Goal: Check status: Check status

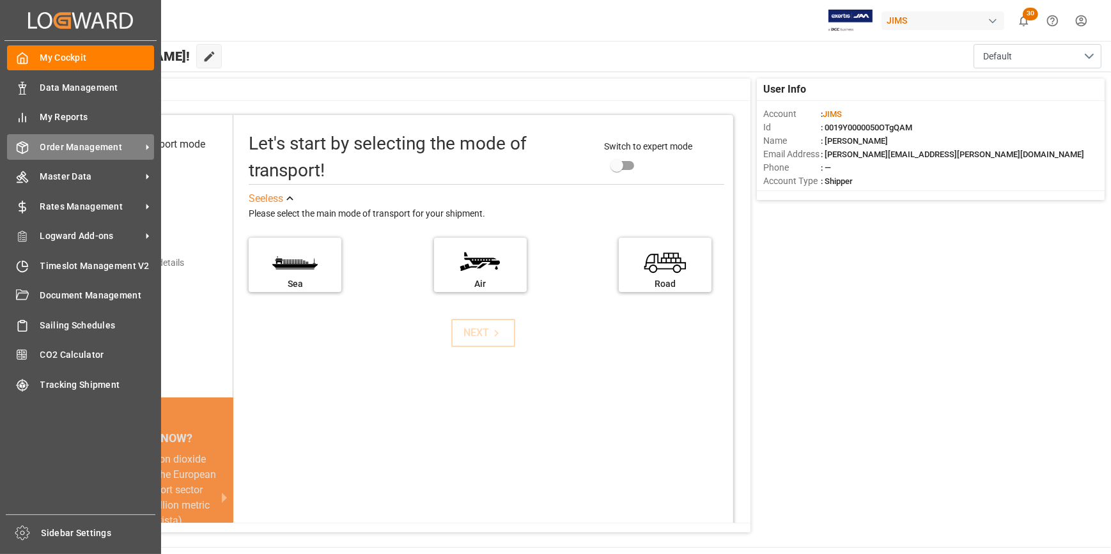
click at [95, 154] on span "Order Management" at bounding box center [90, 147] width 101 height 13
click at [82, 140] on div "Order Management Order Management" at bounding box center [80, 146] width 147 height 25
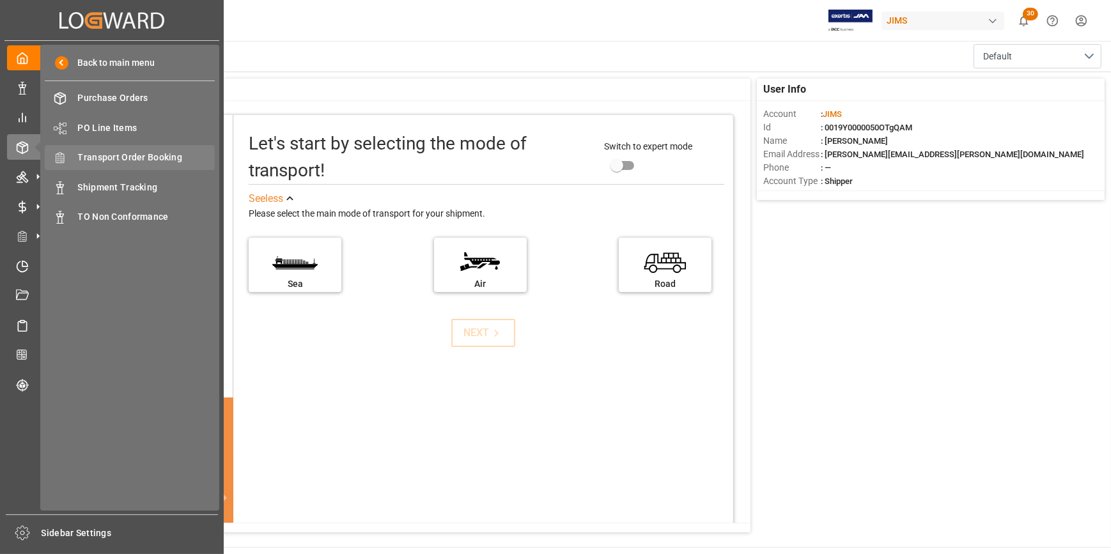
click at [141, 155] on span "Transport Order Booking" at bounding box center [146, 157] width 137 height 13
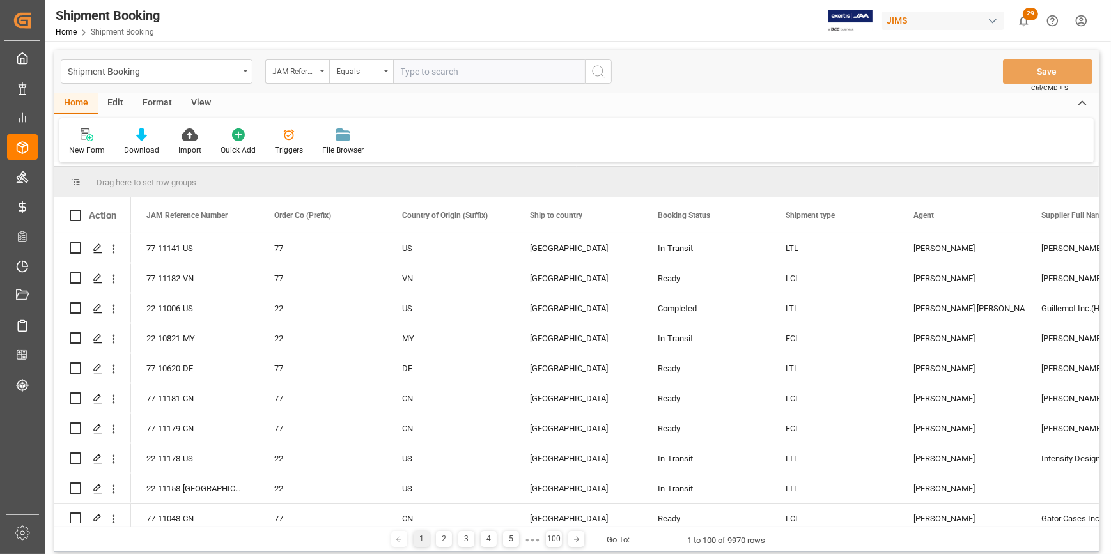
click at [415, 68] on input "text" at bounding box center [489, 71] width 192 height 24
type input "22-10670-[GEOGRAPHIC_DATA]"
click at [605, 74] on icon "search button" at bounding box center [598, 71] width 15 height 15
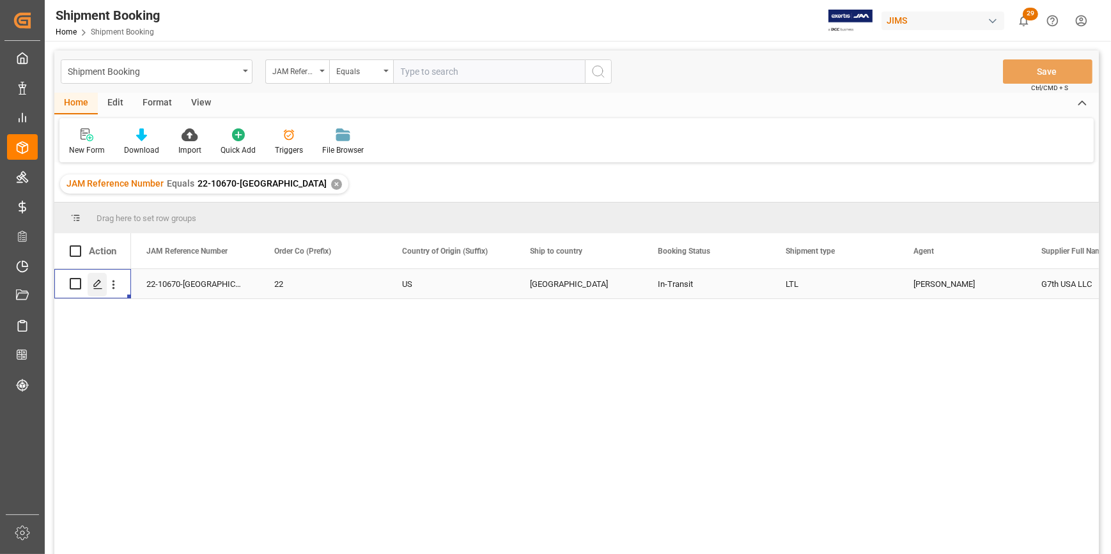
click at [95, 282] on icon "Press SPACE to select this row." at bounding box center [98, 284] width 10 height 10
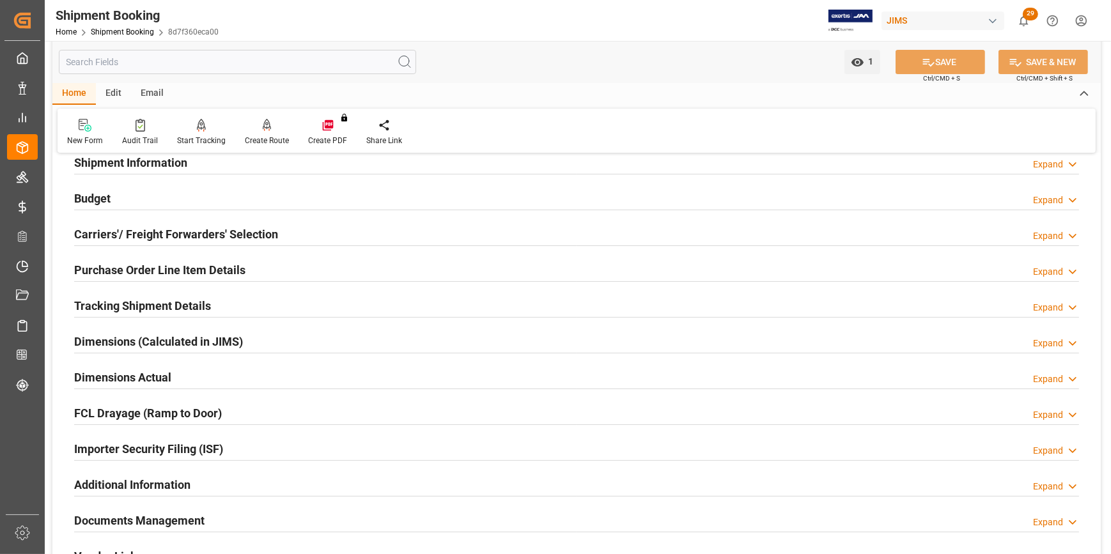
click at [141, 513] on h2 "Documents Management" at bounding box center [139, 520] width 130 height 17
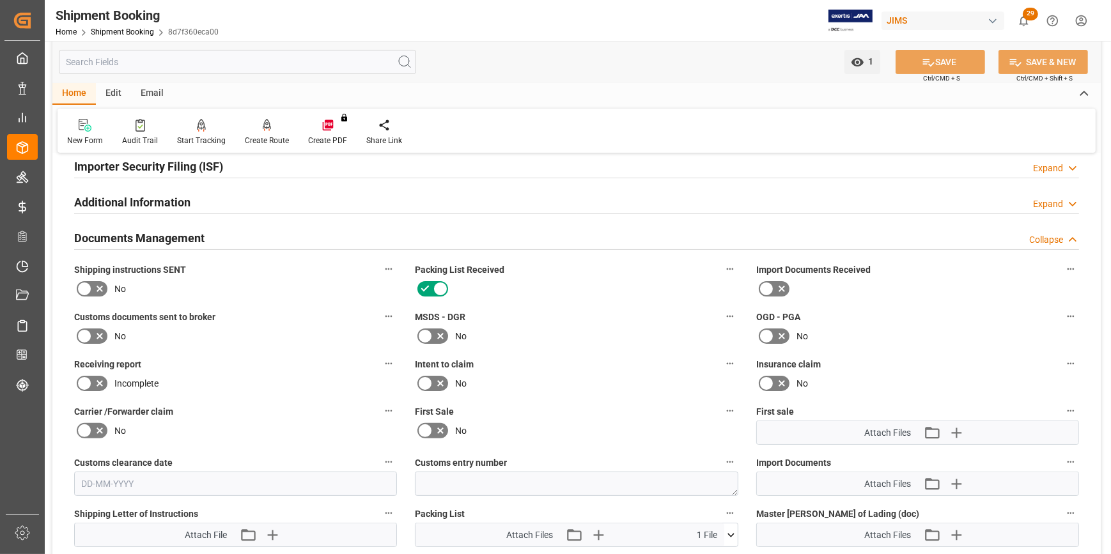
scroll to position [407, 0]
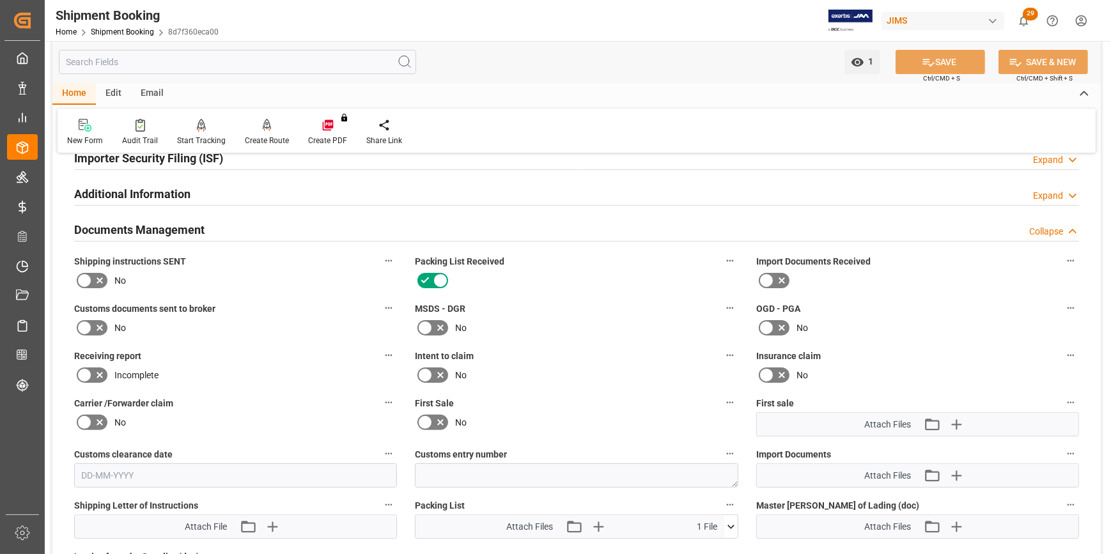
click at [79, 282] on icon at bounding box center [84, 280] width 15 height 15
click at [0, 0] on input "checkbox" at bounding box center [0, 0] width 0 height 0
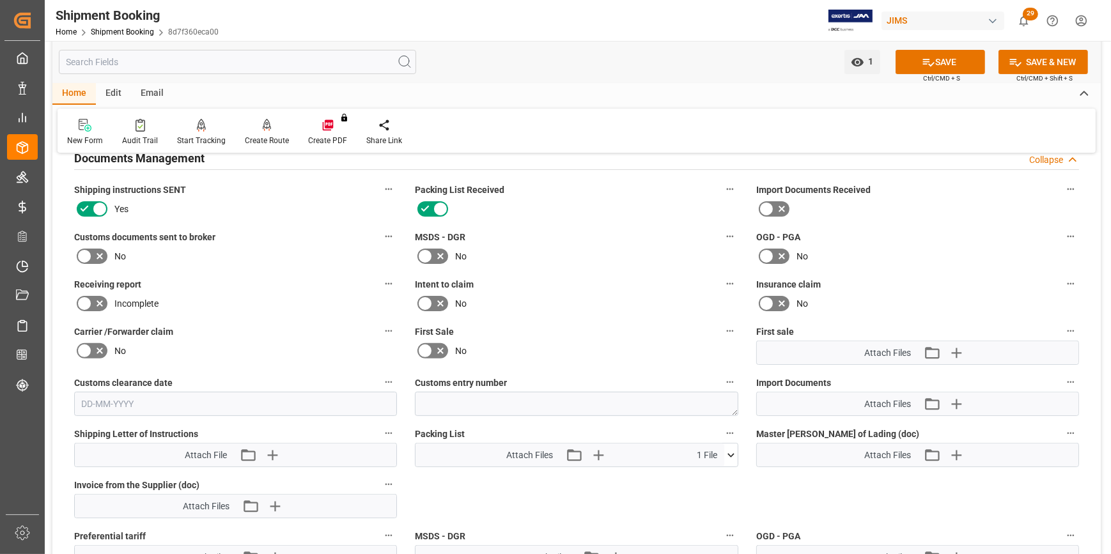
scroll to position [465, 0]
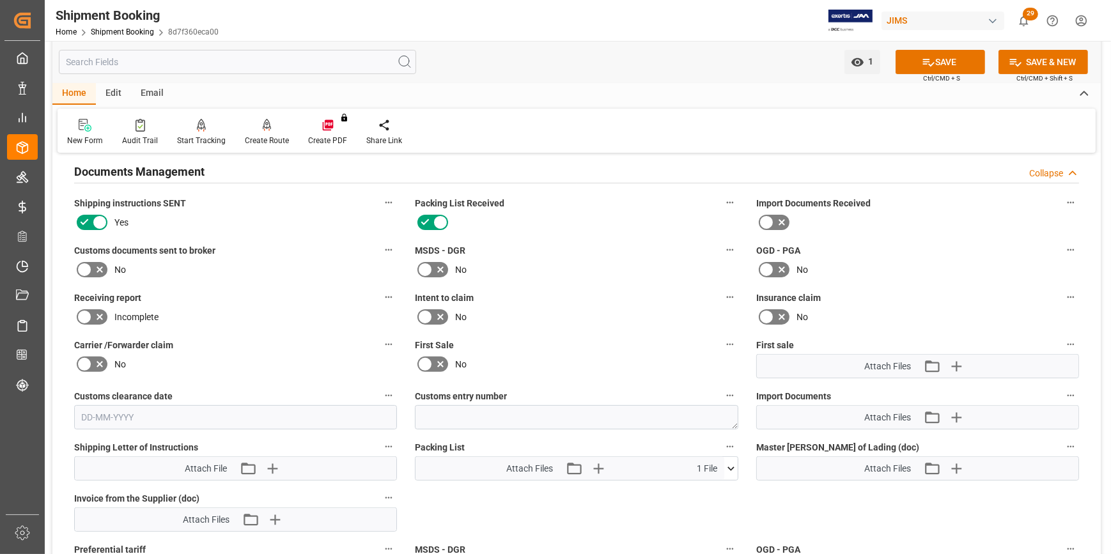
click at [728, 469] on icon at bounding box center [730, 468] width 13 height 13
click at [710, 490] on icon at bounding box center [710, 493] width 8 height 10
click at [614, 469] on icon "button" at bounding box center [615, 468] width 20 height 20
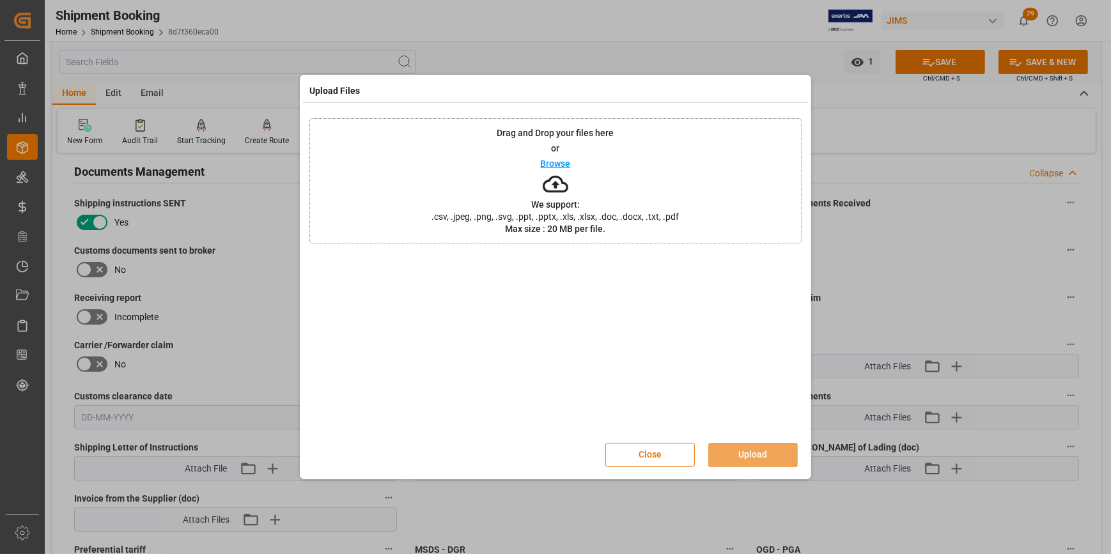
click at [555, 160] on p "Browse" at bounding box center [556, 163] width 30 height 9
click at [764, 452] on button "Upload" at bounding box center [752, 455] width 89 height 24
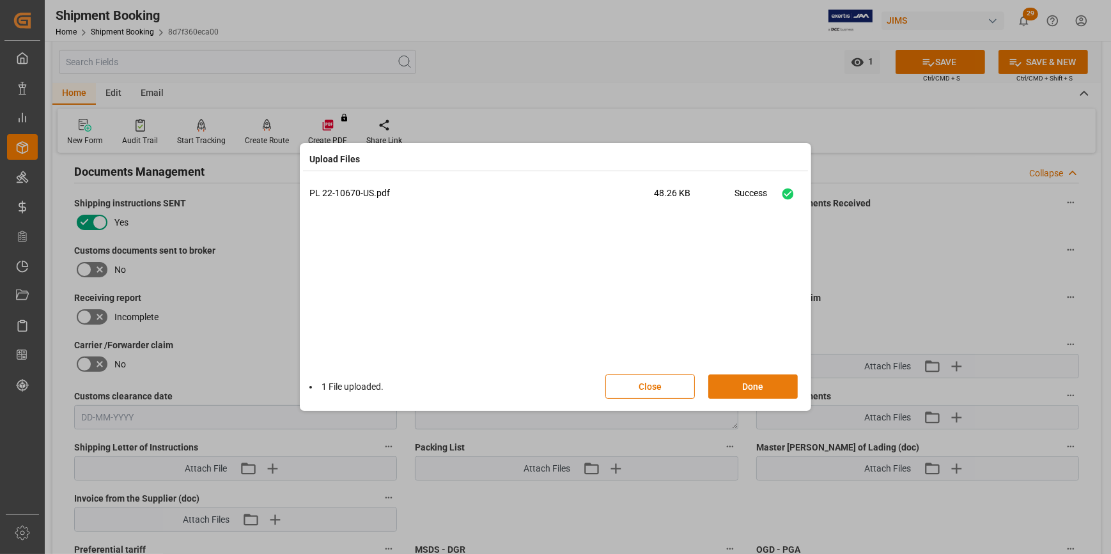
click at [738, 390] on button "Done" at bounding box center [752, 387] width 89 height 24
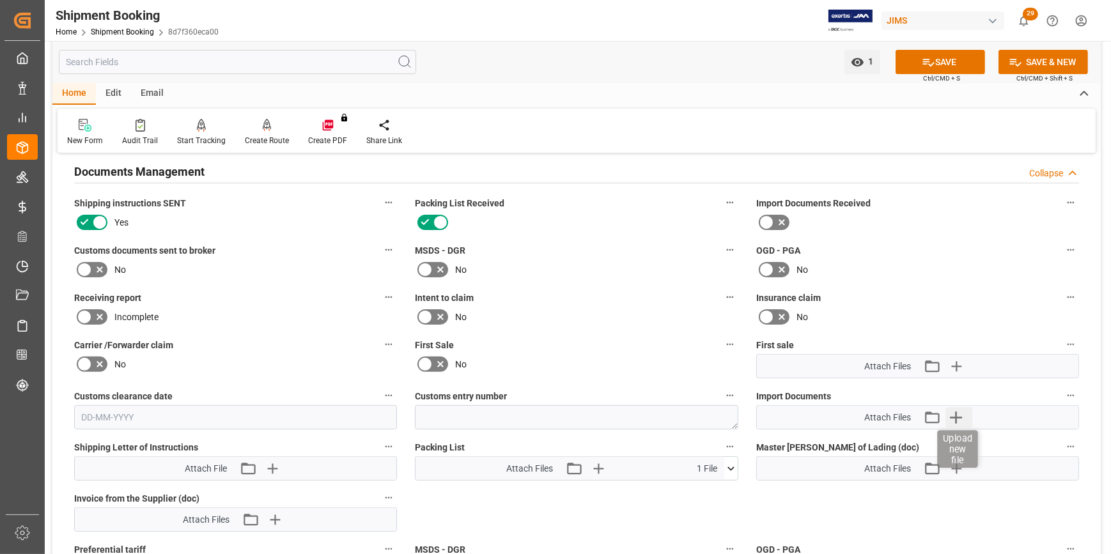
click at [960, 409] on icon "button" at bounding box center [956, 417] width 20 height 20
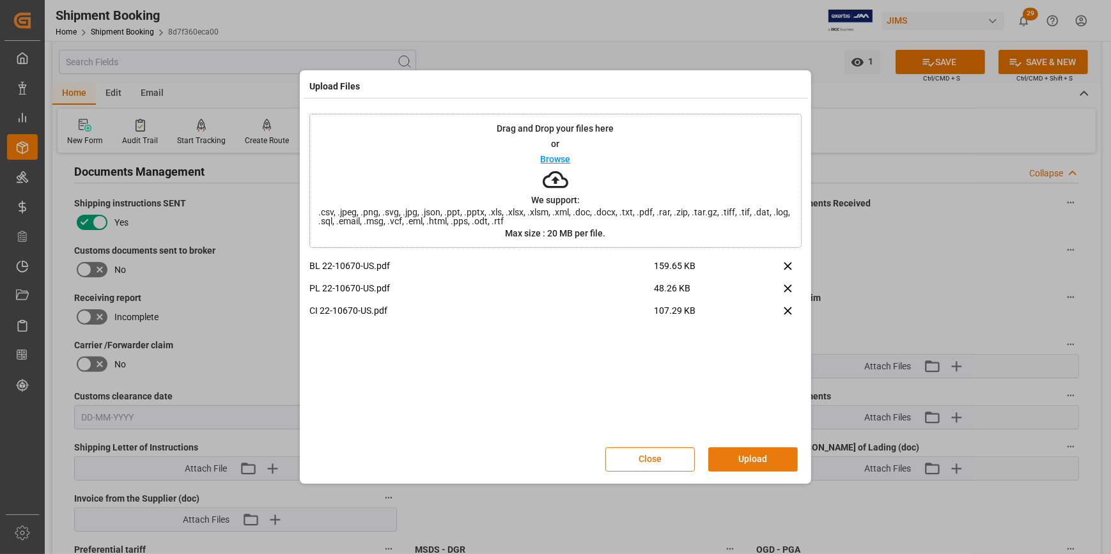
click at [771, 460] on button "Upload" at bounding box center [752, 459] width 89 height 24
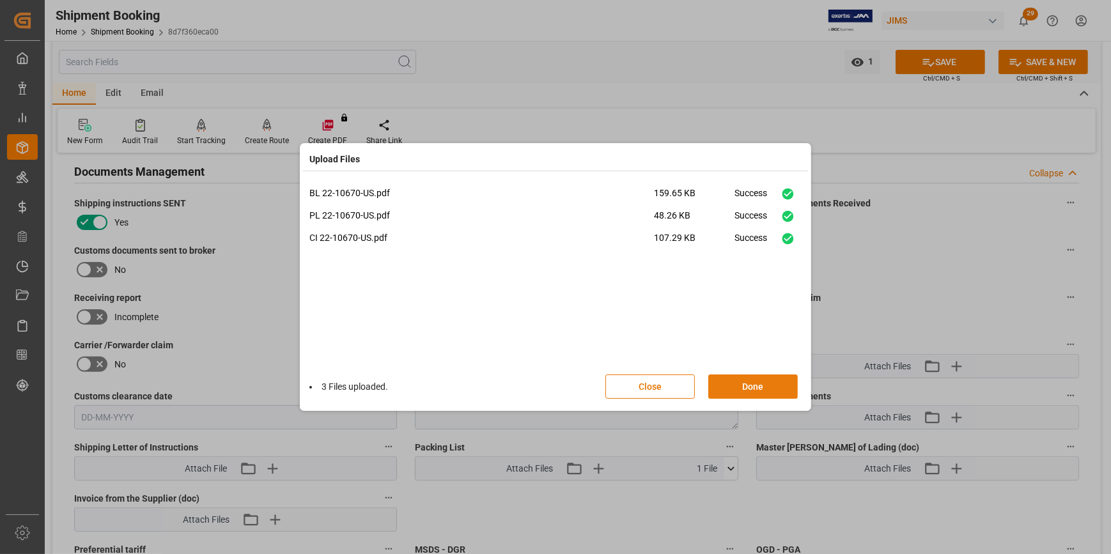
click at [742, 385] on button "Done" at bounding box center [752, 387] width 89 height 24
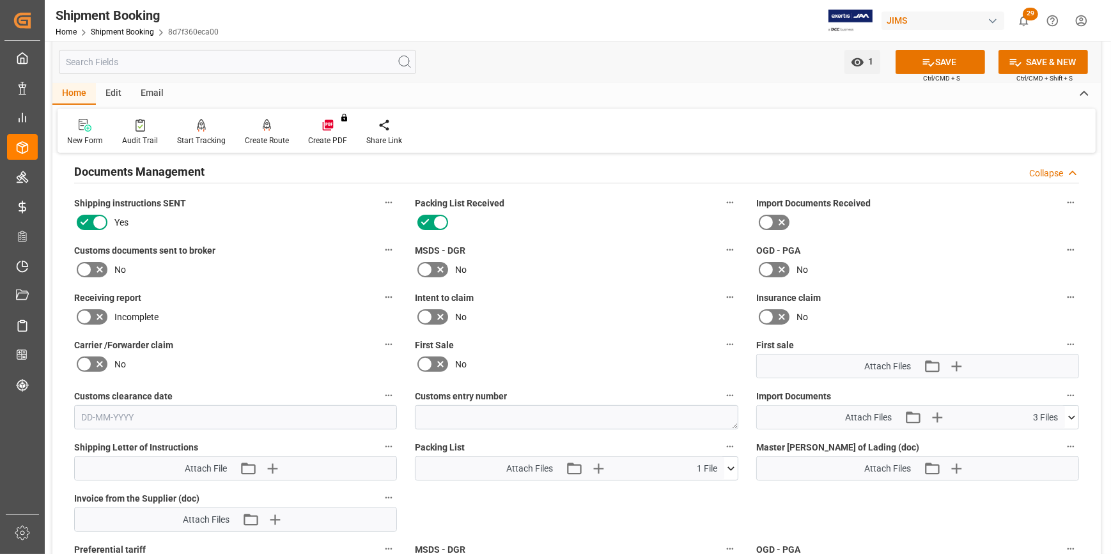
click at [769, 221] on icon at bounding box center [766, 222] width 15 height 15
click at [0, 0] on input "checkbox" at bounding box center [0, 0] width 0 height 0
click at [934, 70] on button "SAVE" at bounding box center [939, 62] width 89 height 24
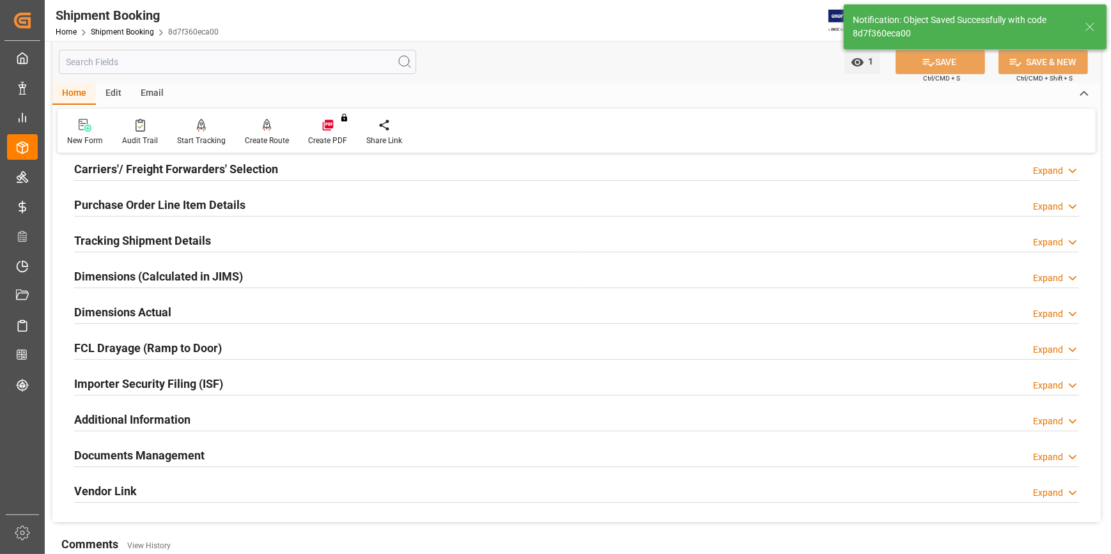
scroll to position [114, 0]
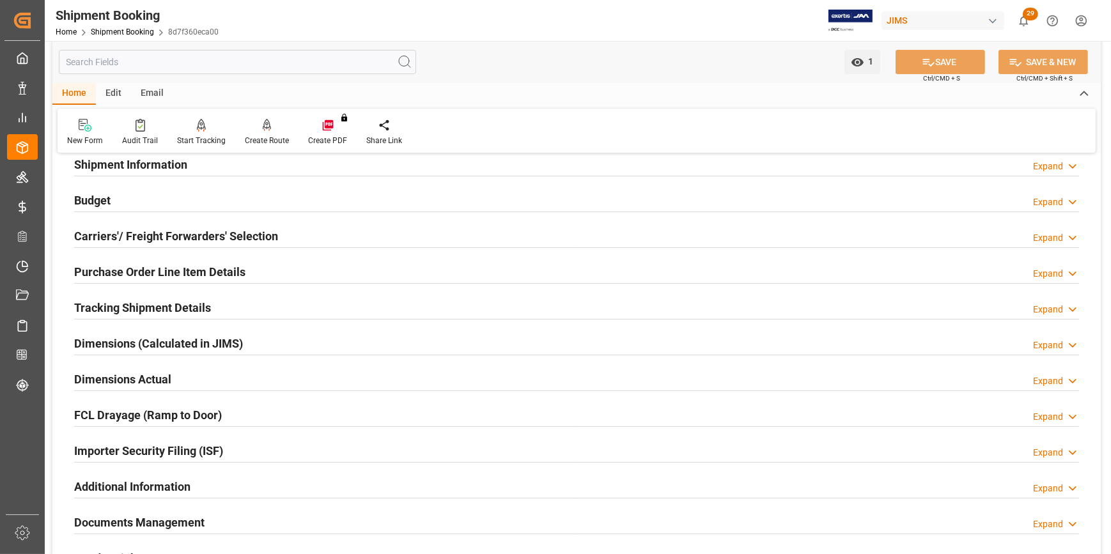
click at [128, 309] on h2 "Tracking Shipment Details" at bounding box center [142, 307] width 137 height 17
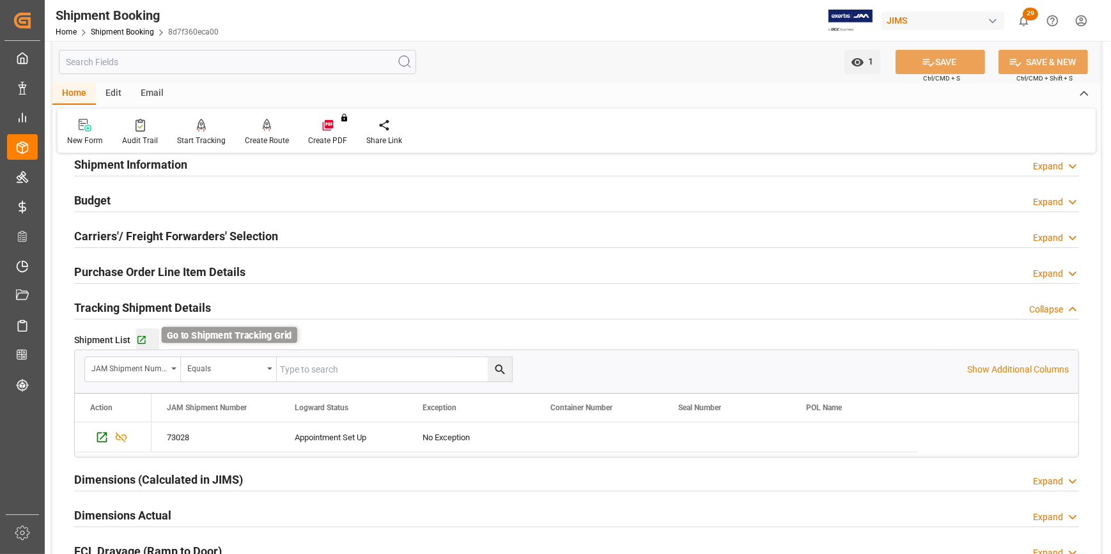
click at [143, 338] on icon "button" at bounding box center [141, 340] width 11 height 11
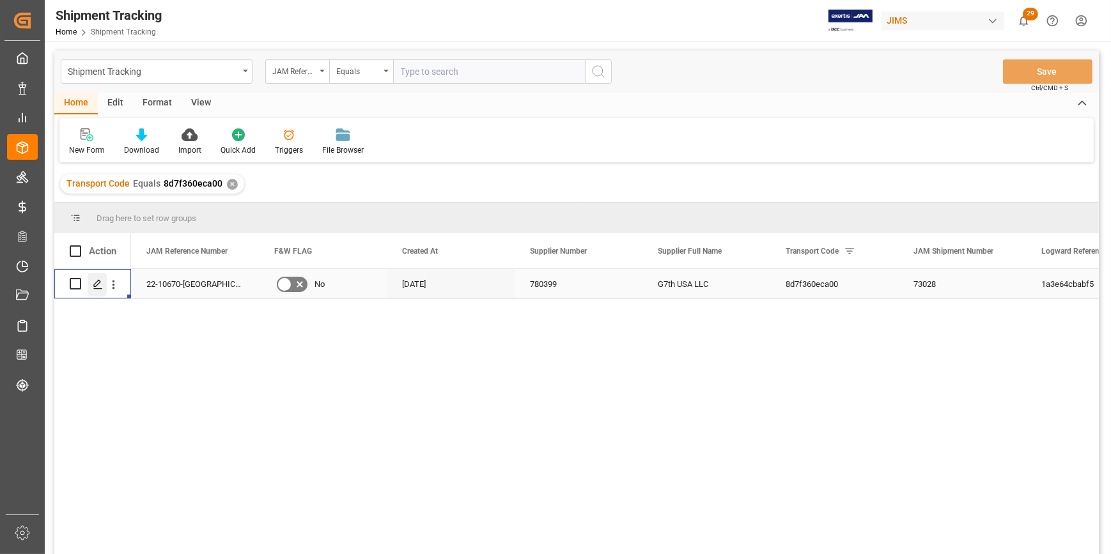
click at [96, 287] on icon "Press SPACE to select this row." at bounding box center [98, 284] width 10 height 10
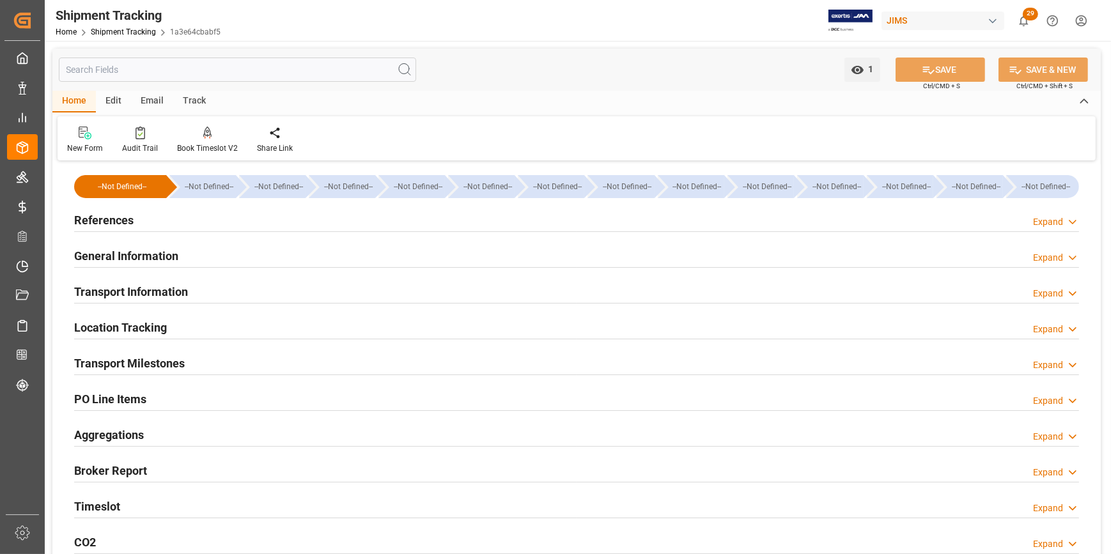
click at [157, 364] on h2 "Transport Milestones" at bounding box center [129, 363] width 111 height 17
